Goal: Task Accomplishment & Management: Complete application form

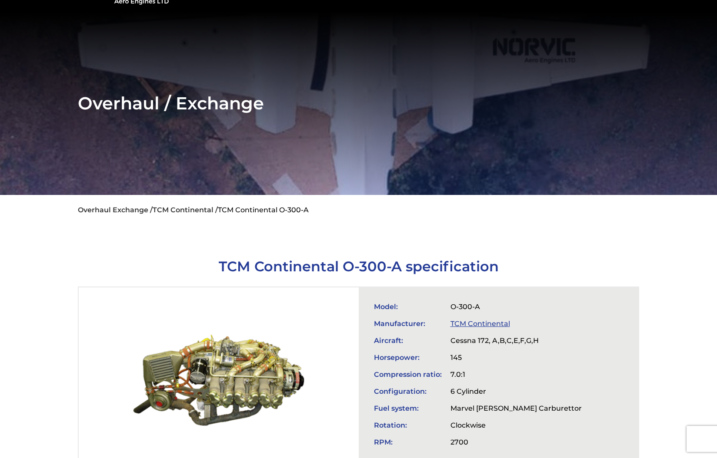
scroll to position [76, 0]
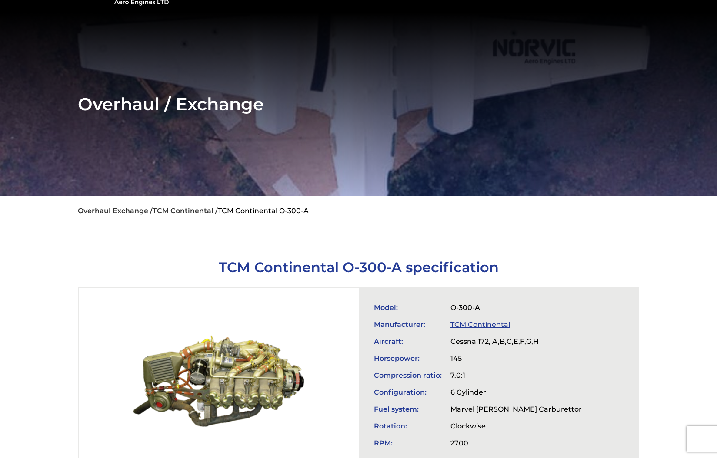
click at [471, 322] on link "TCM Continental" at bounding box center [480, 325] width 60 height 8
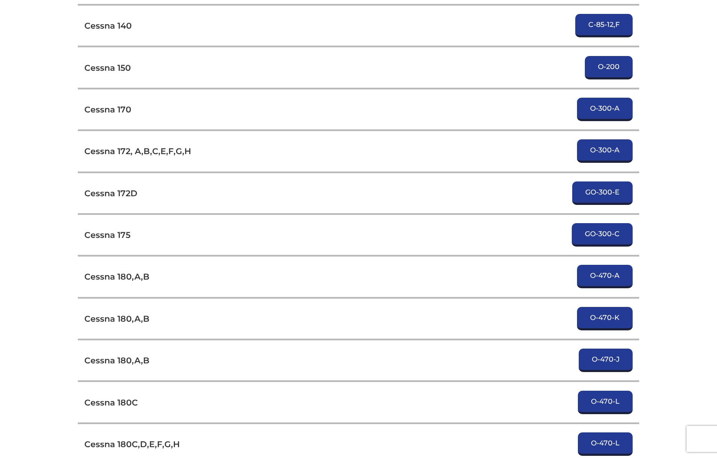
scroll to position [1828, 0]
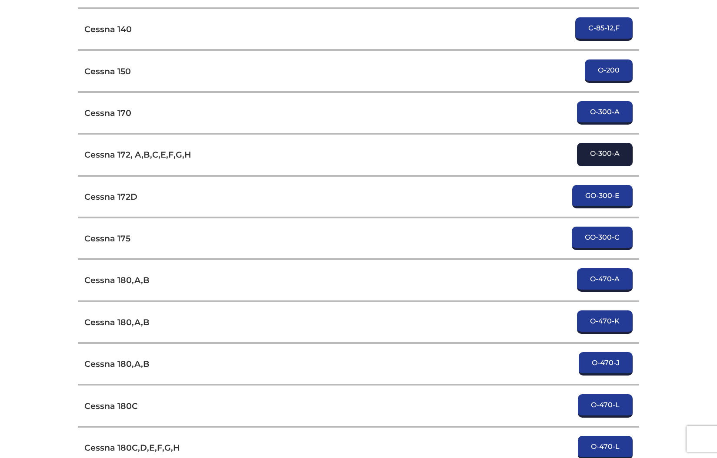
click at [594, 143] on link "O-300-A" at bounding box center [605, 154] width 56 height 23
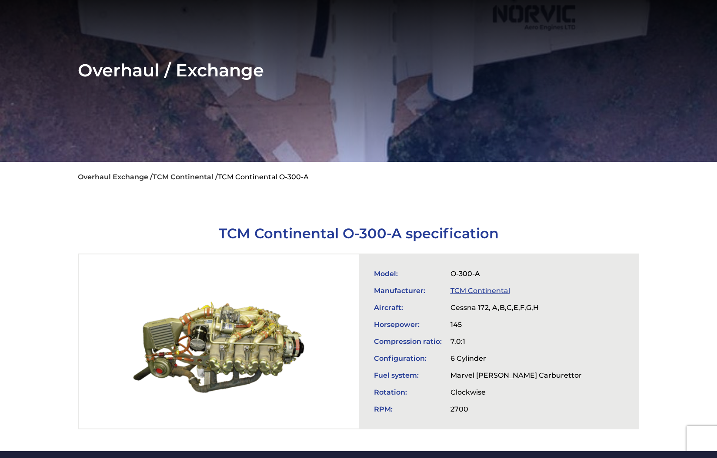
scroll to position [118, 0]
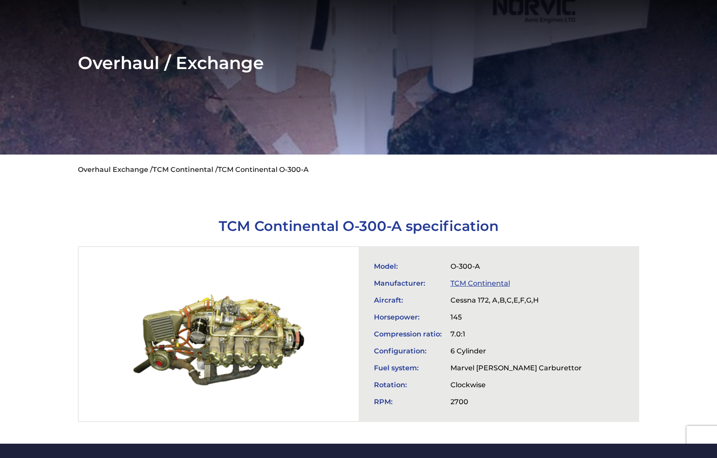
click at [468, 228] on h1 "TCM Continental O-300-A specification" at bounding box center [358, 226] width 561 height 17
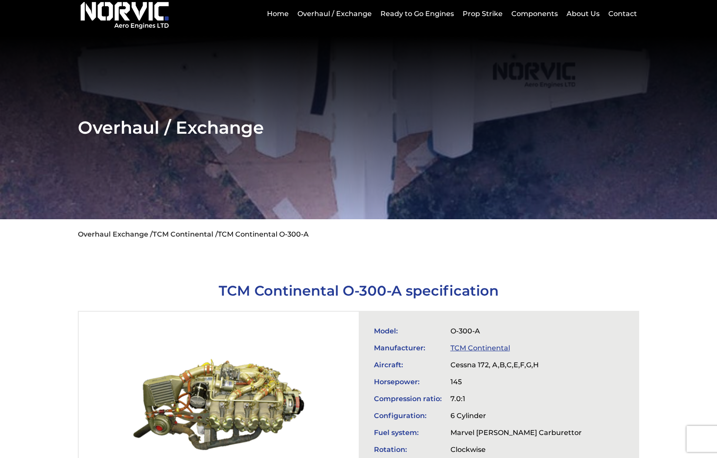
scroll to position [0, 0]
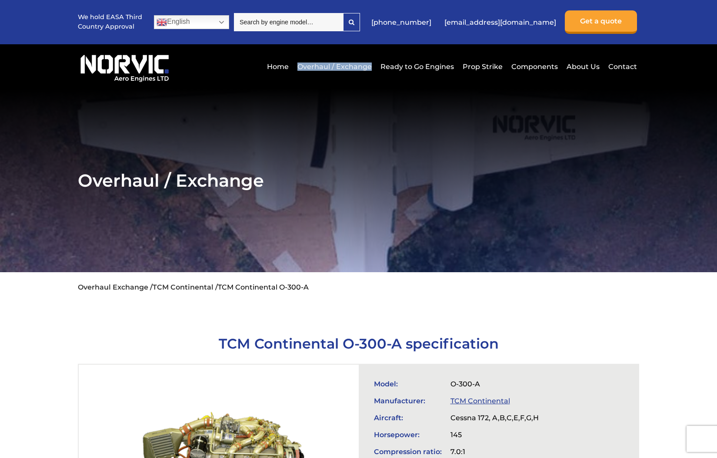
click at [317, 64] on link "Overhaul / Exchange" at bounding box center [334, 66] width 79 height 21
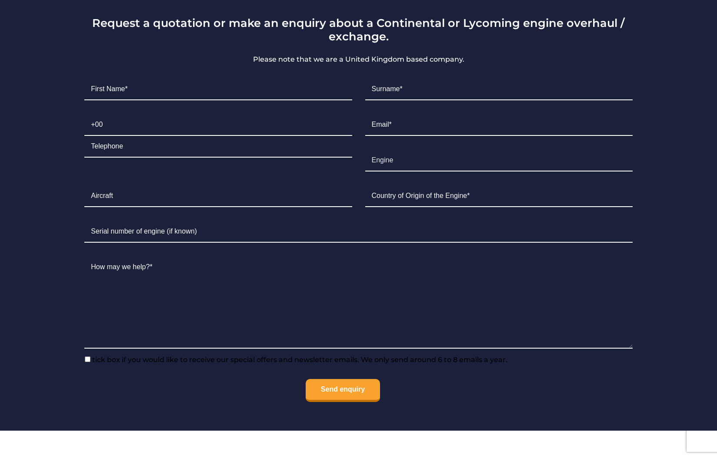
scroll to position [615, 0]
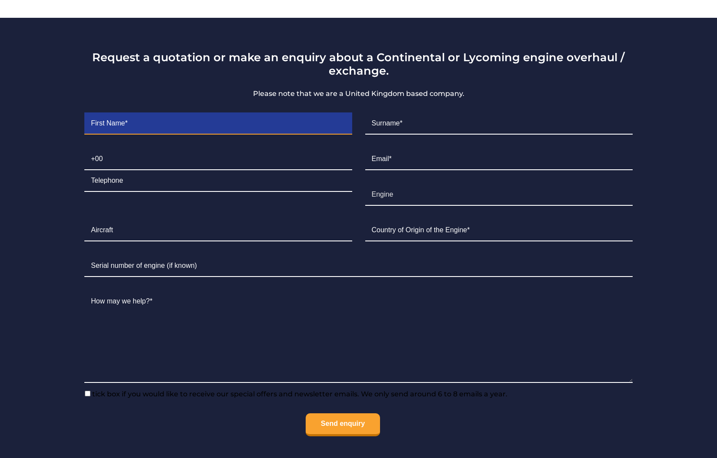
click at [188, 120] on input "Contact form" at bounding box center [217, 124] width 267 height 22
type input "Debra"
type input "Katz"
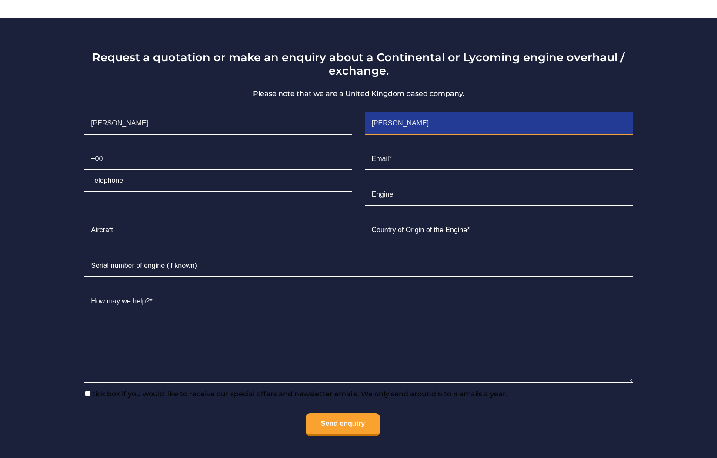
type input "541"
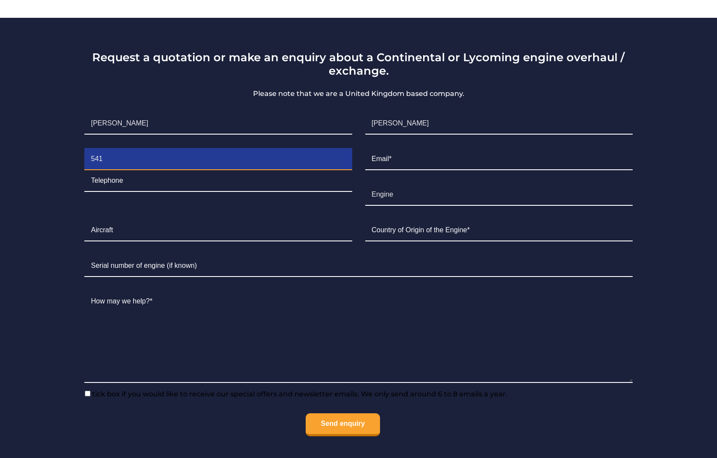
type input "3055882"
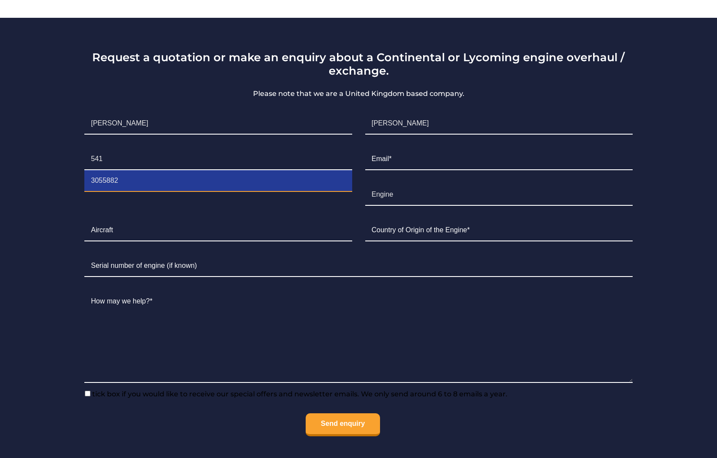
type input "debrakatz@yahoo.com"
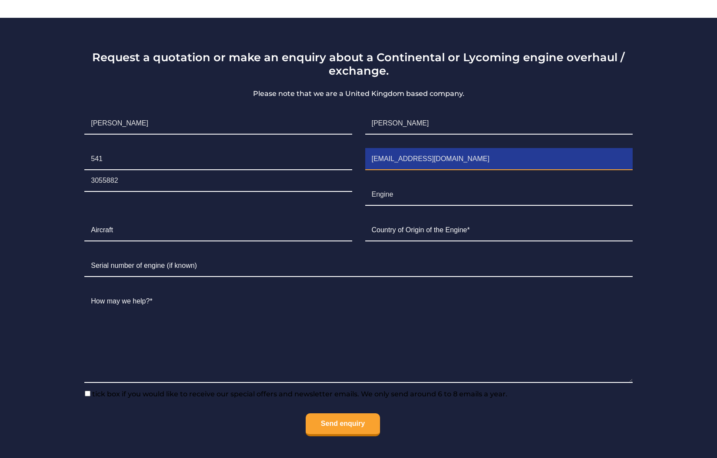
type input "United States"
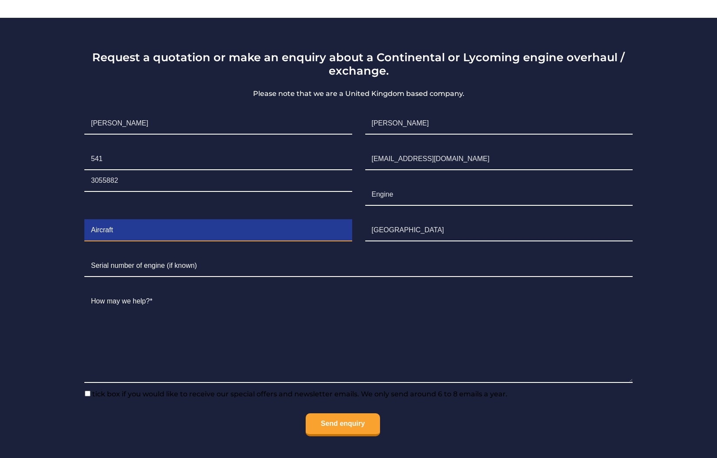
click at [148, 220] on input "Contact form" at bounding box center [217, 231] width 267 height 22
type input "172H"
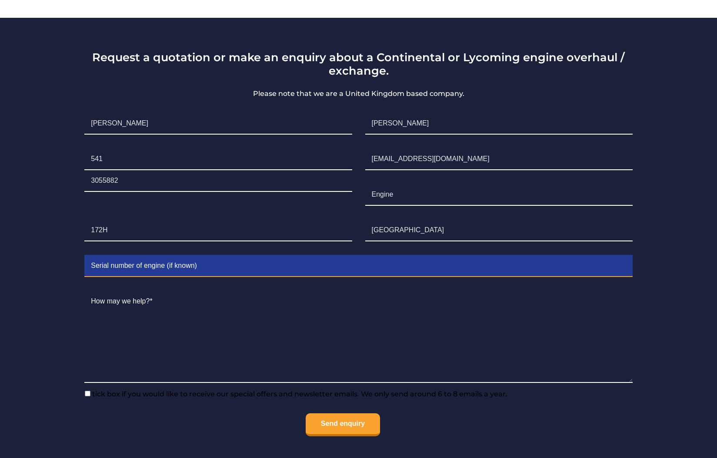
click at [130, 255] on input "Contact form" at bounding box center [358, 266] width 548 height 22
paste input "https://www.debrakatz.com/clairvoyant-training-program-level-1"
type input "https://www.debrakatz.com/clairvoyant-training-program-level-1"
drag, startPoint x: 300, startPoint y: 259, endPoint x: 20, endPoint y: 256, distance: 280.7
click at [20, 256] on section "Request a quotation or make an enquiry about a Continental or Lycoming engine o…" at bounding box center [358, 242] width 717 height 448
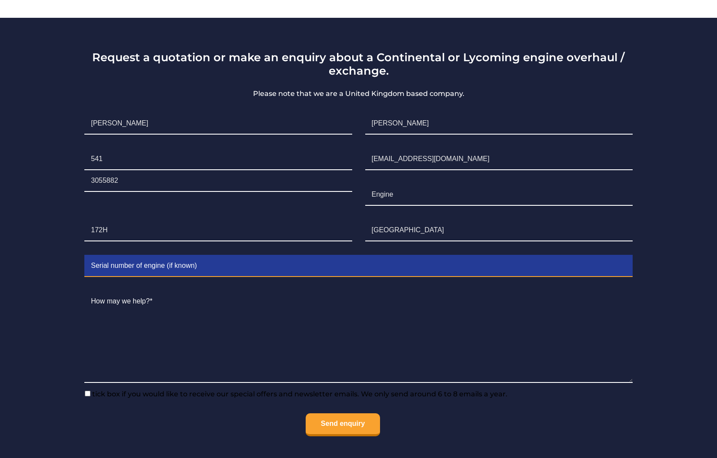
paste input "17255160"
type input "17255160"
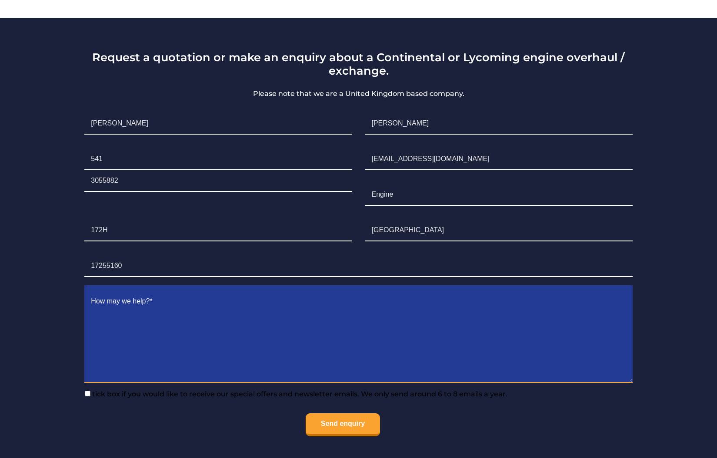
click at [119, 297] on textarea "Contact form" at bounding box center [358, 337] width 548 height 92
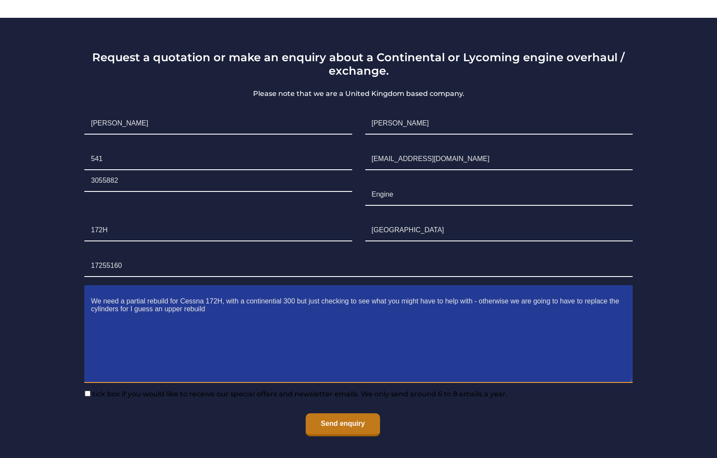
type textarea "We need a partial rebuild for Cessna 172H, with a continential 300 but just che…"
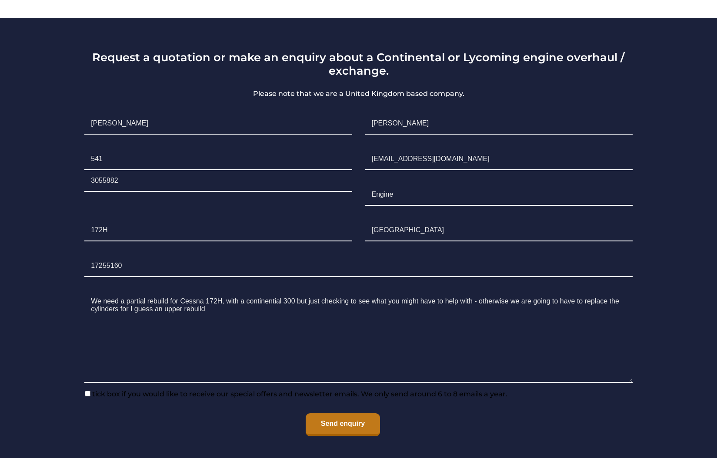
click at [338, 417] on input "Send enquiry" at bounding box center [342, 425] width 74 height 23
